Goal: Register for event/course

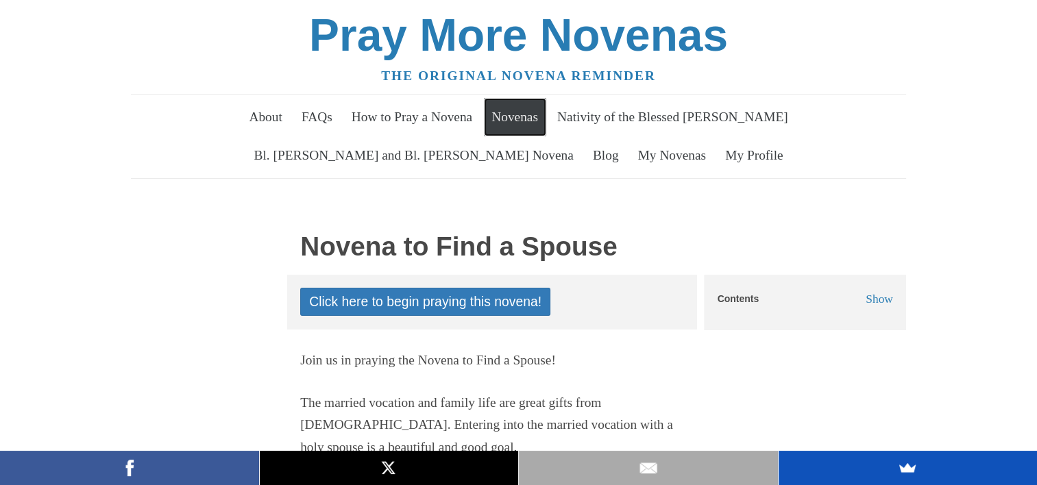
click at [500, 113] on link "Novenas" at bounding box center [515, 117] width 62 height 38
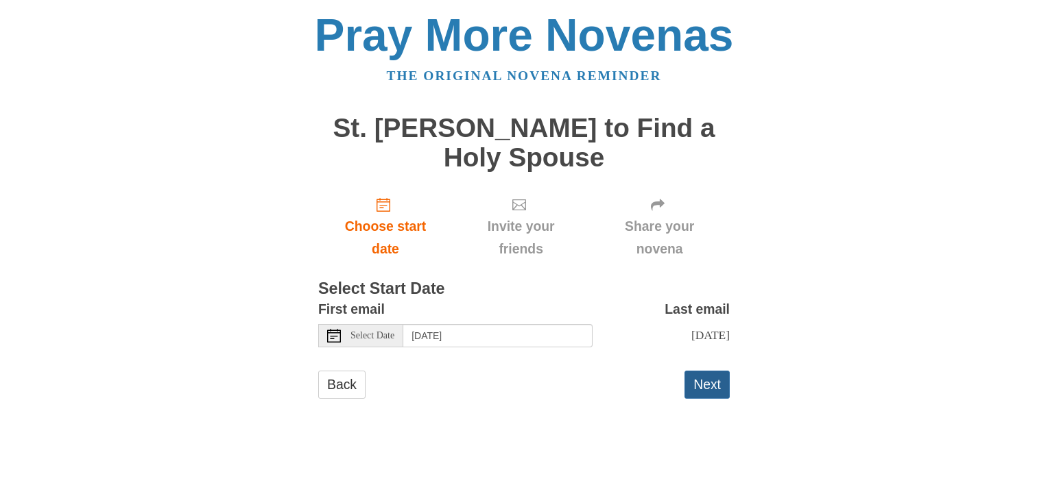
click at [699, 399] on button "Next" at bounding box center [706, 385] width 45 height 28
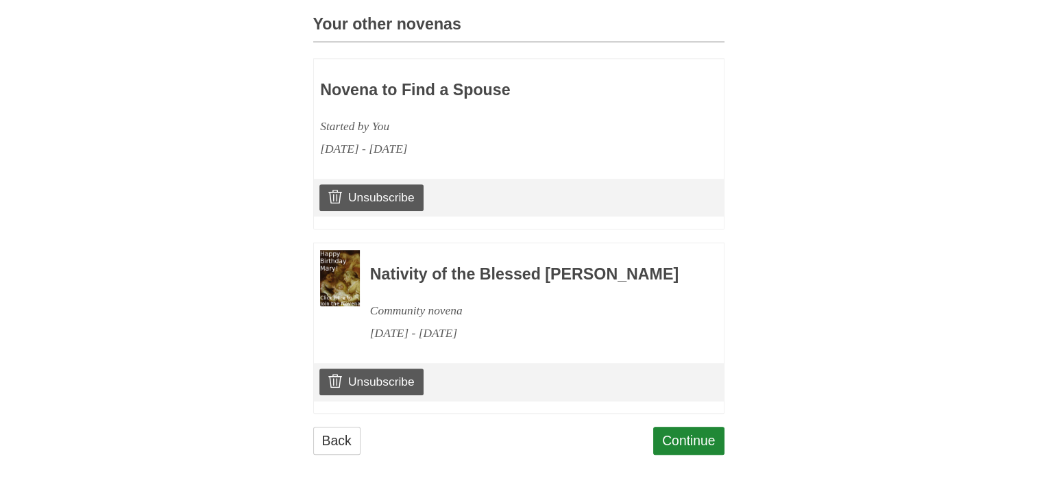
scroll to position [645, 0]
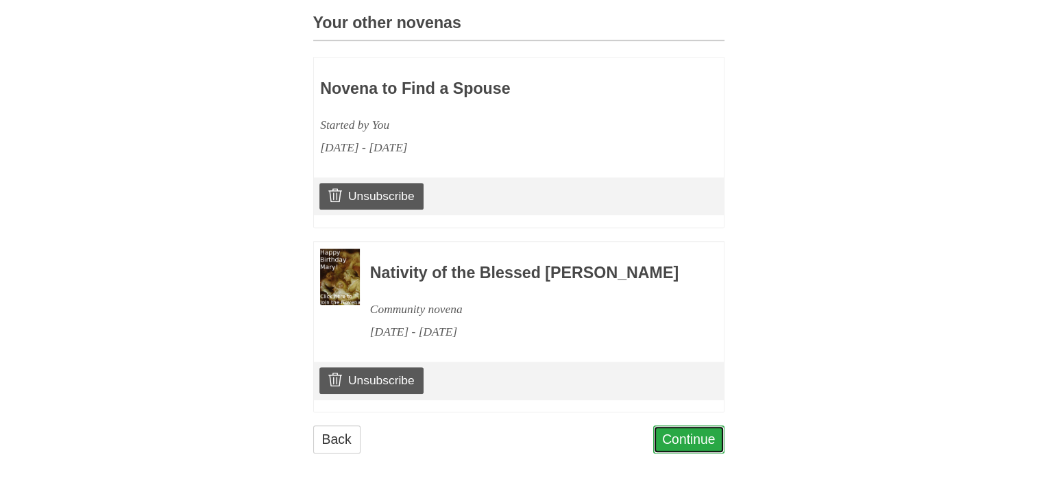
click at [686, 442] on link "Continue" at bounding box center [688, 440] width 71 height 28
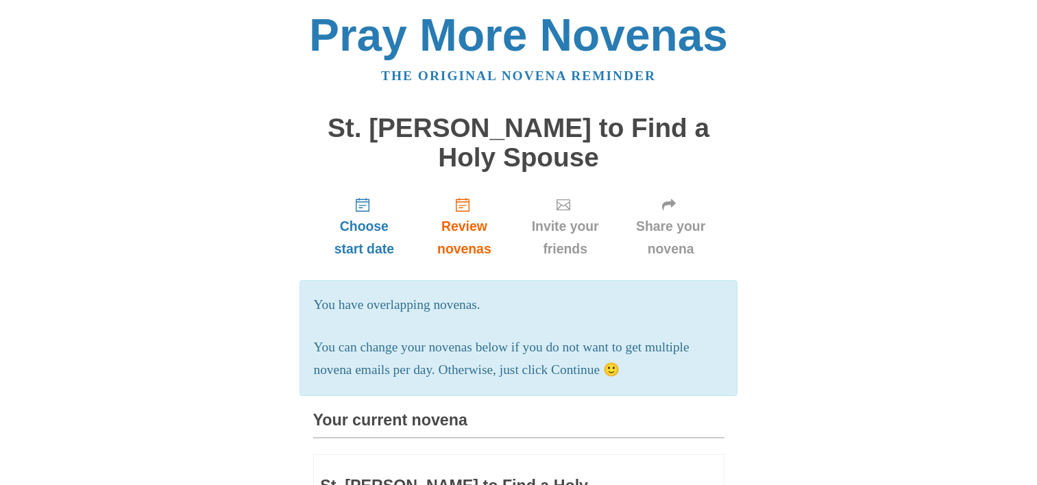
scroll to position [646, 0]
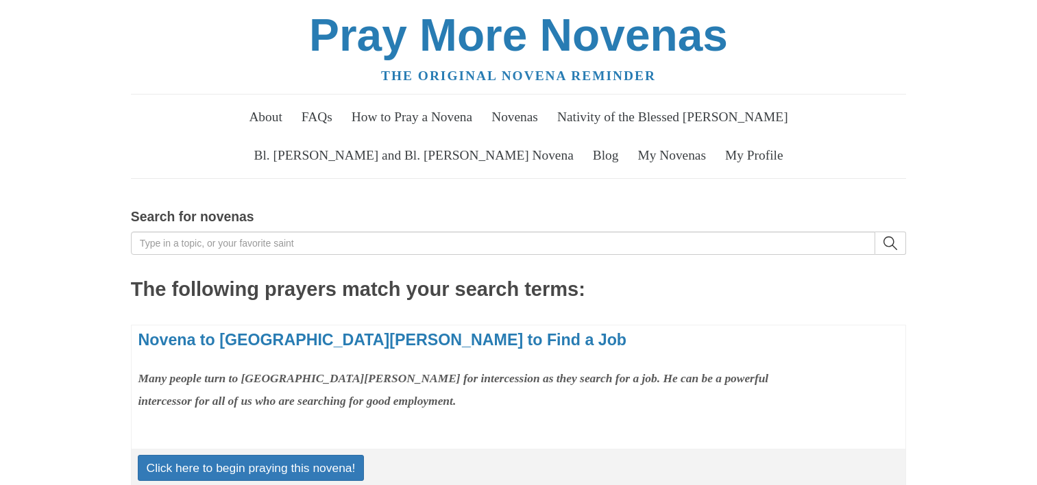
scroll to position [1179, 0]
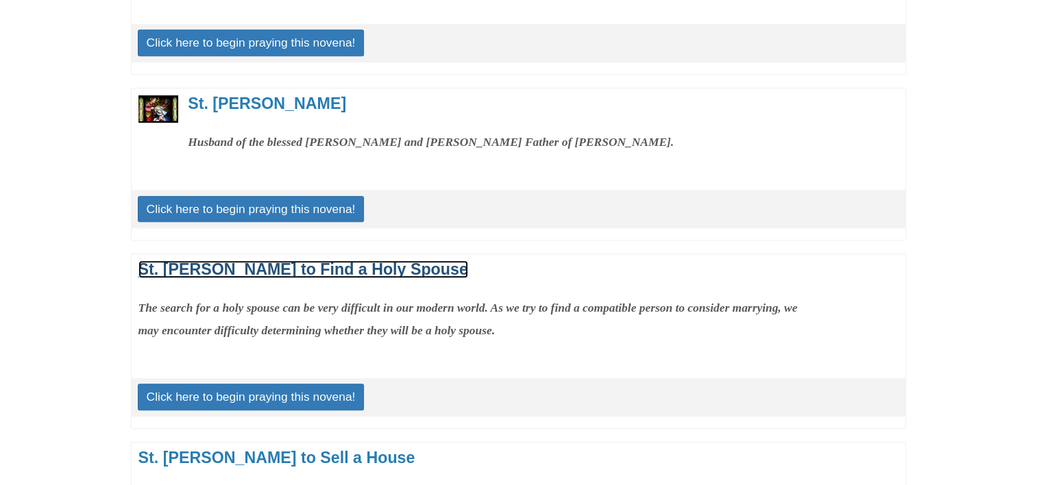
click at [296, 262] on link "St. [PERSON_NAME] to Find a Holy Spouse" at bounding box center [303, 270] width 330 height 18
